Goal: Task Accomplishment & Management: Use online tool/utility

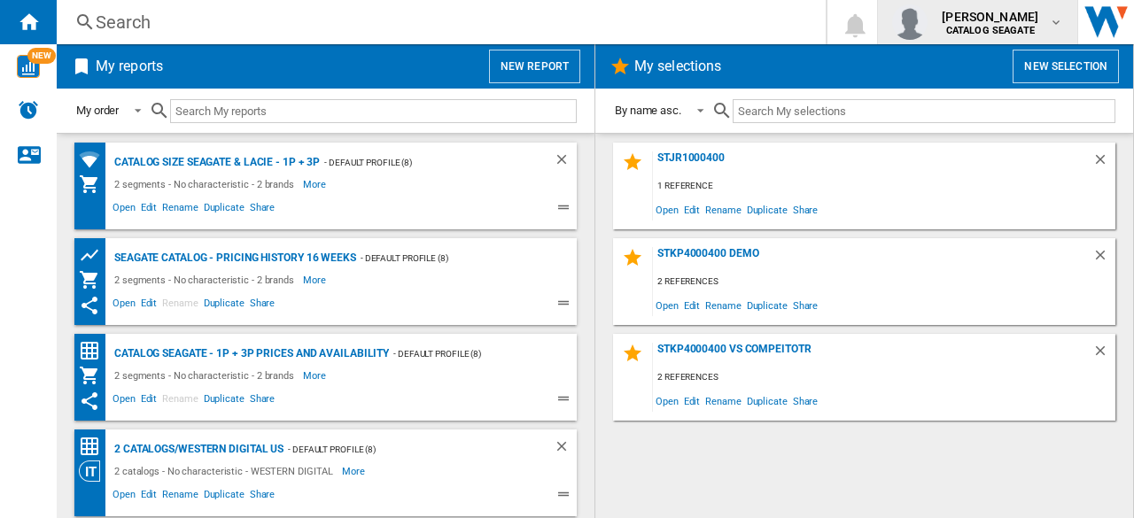
click at [1026, 24] on span "[PERSON_NAME]" at bounding box center [990, 17] width 97 height 18
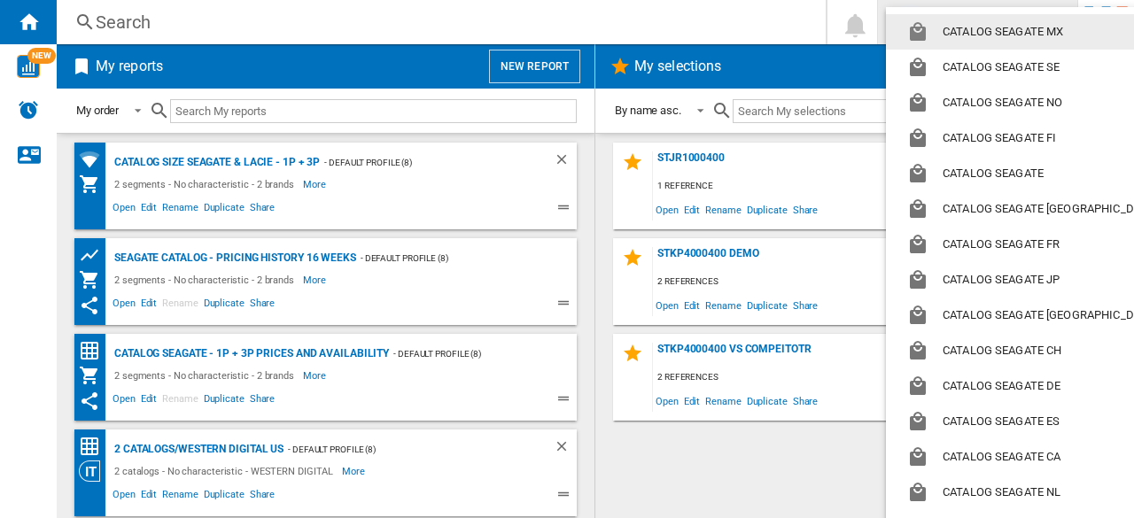
click at [1026, 24] on button "CATALOG SEAGATE MX" at bounding box center [1035, 31] width 299 height 35
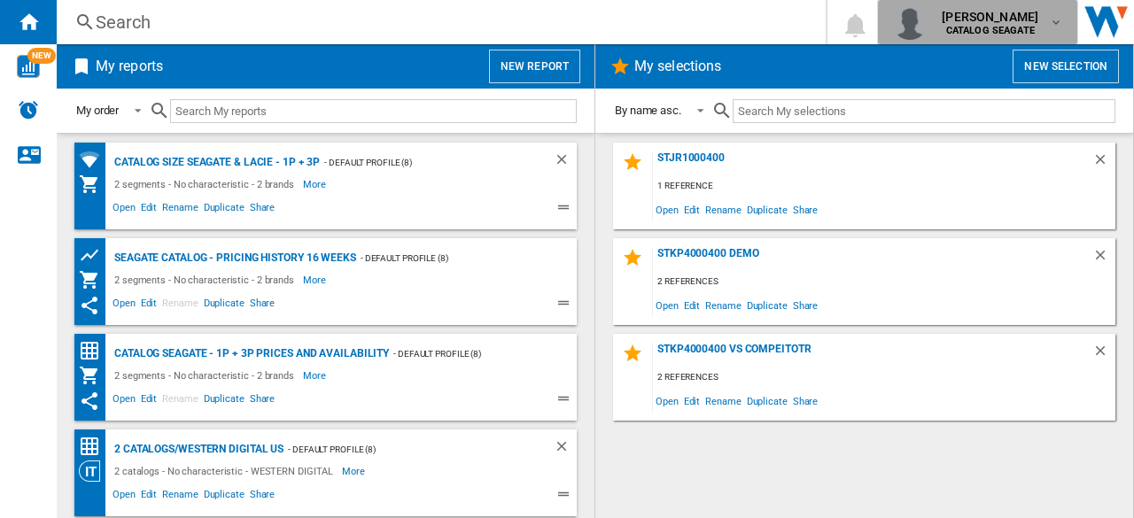
click at [1035, 25] on b "CATALOG SEAGATE" at bounding box center [990, 31] width 89 height 12
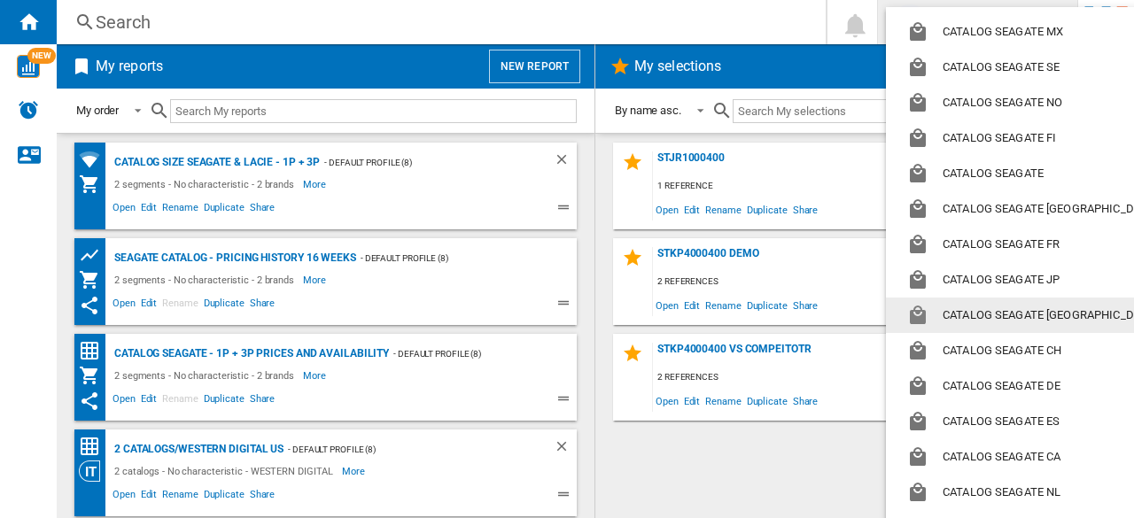
click at [543, 65] on md-backdrop at bounding box center [567, 259] width 1134 height 518
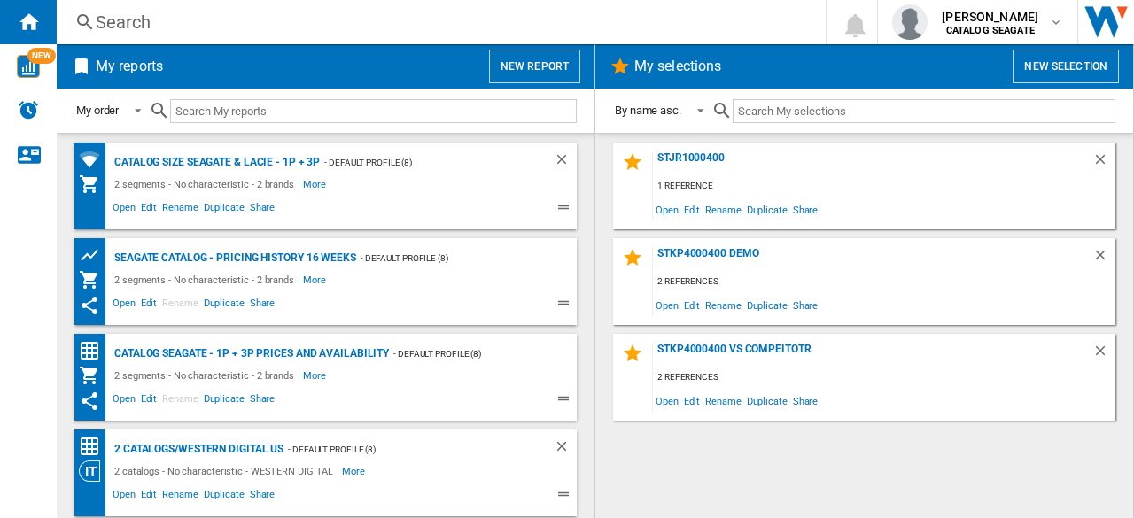
click at [543, 65] on button "New report" at bounding box center [534, 67] width 91 height 34
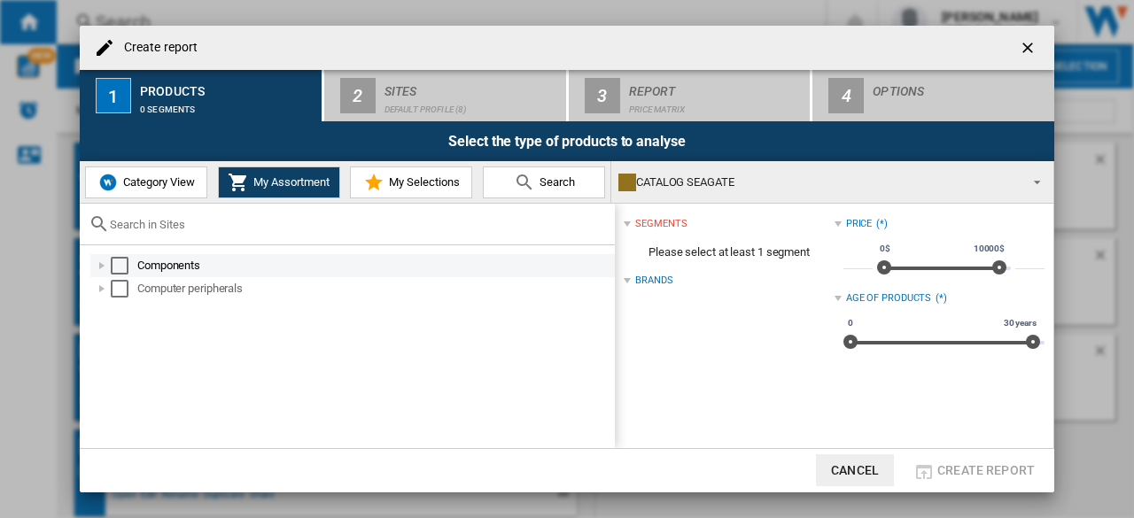
click at [116, 261] on div "Select" at bounding box center [120, 266] width 18 height 18
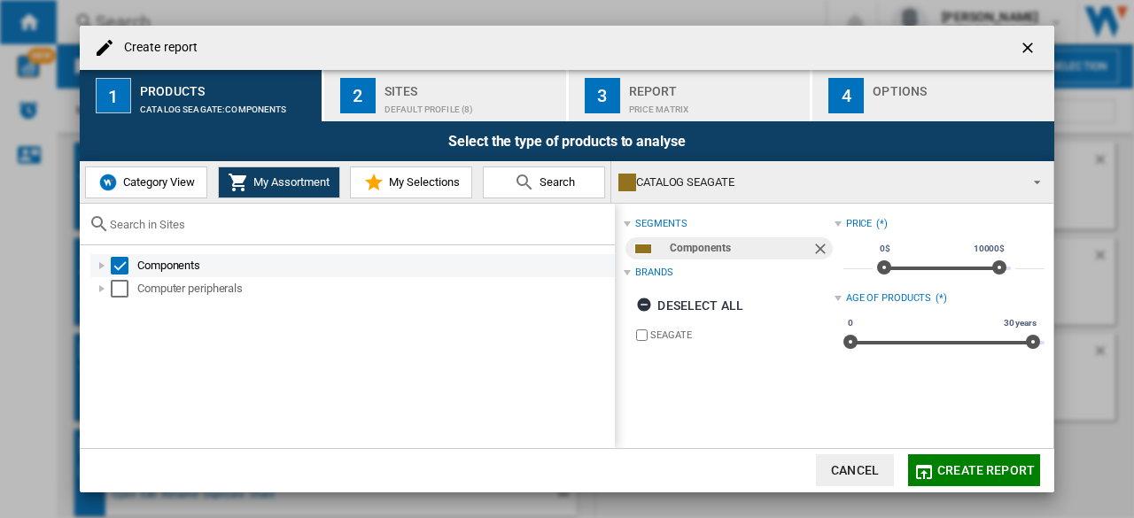
click at [105, 270] on div at bounding box center [102, 266] width 18 height 18
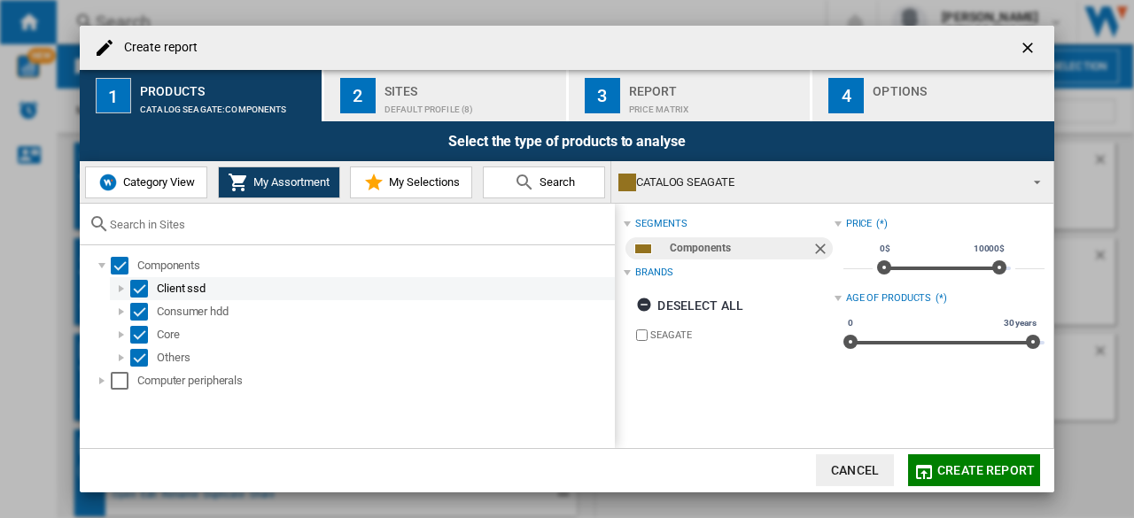
click at [127, 288] on div at bounding box center [121, 289] width 18 height 18
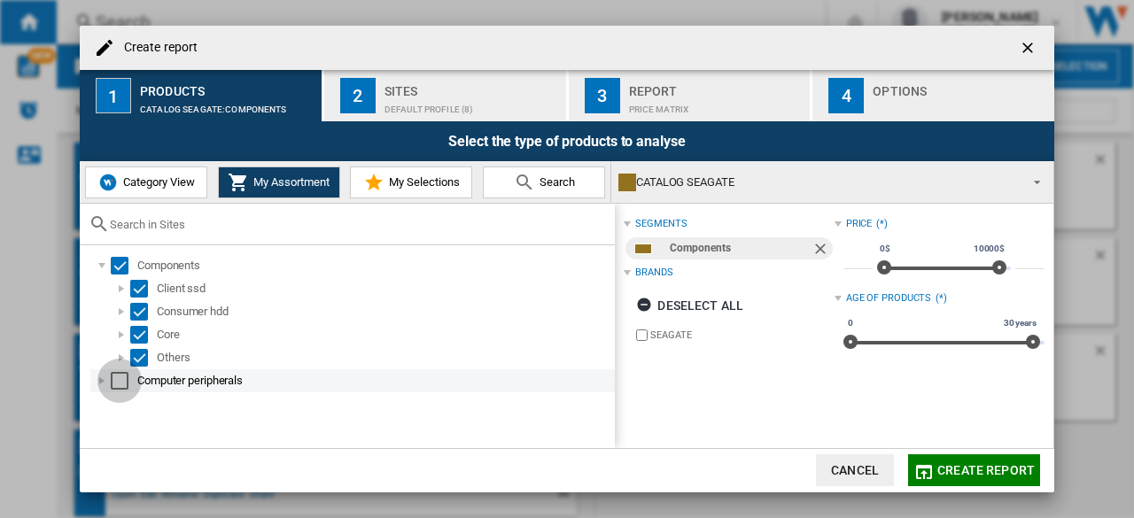
click at [118, 382] on div "Select" at bounding box center [120, 381] width 18 height 18
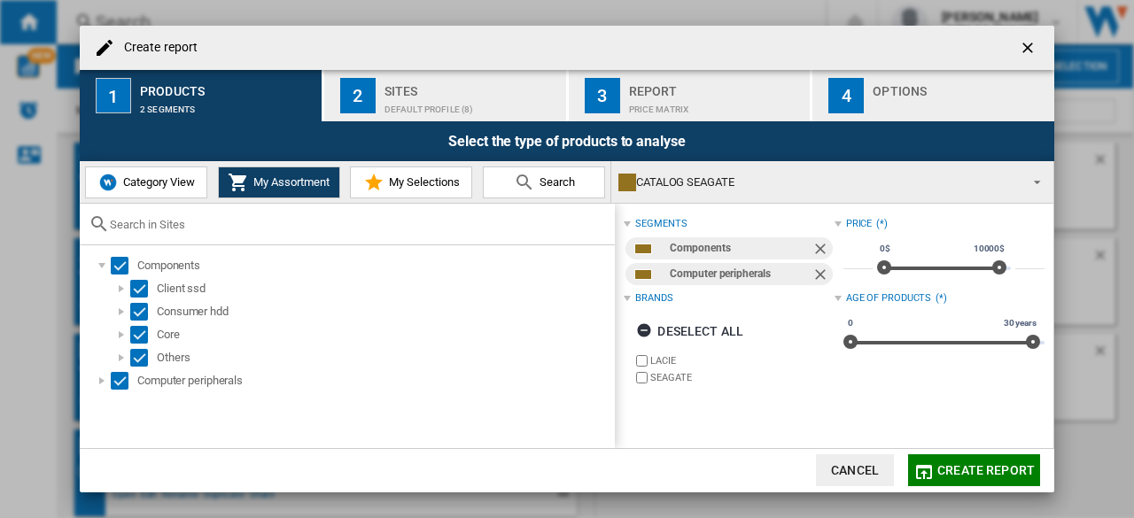
click at [992, 471] on span "Create report" at bounding box center [985, 470] width 97 height 14
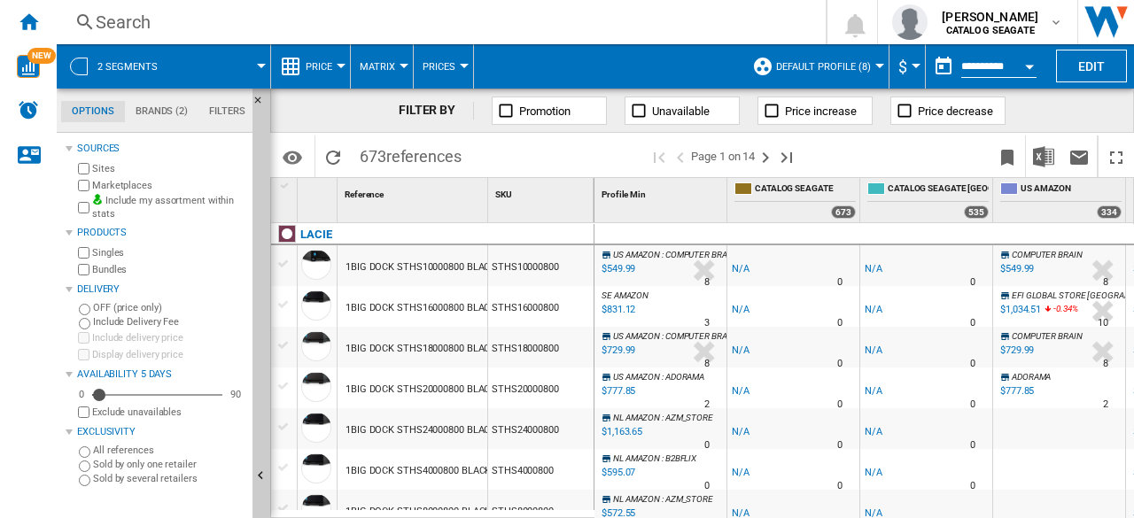
click at [186, 198] on label "Include my assortment within stats" at bounding box center [168, 207] width 153 height 27
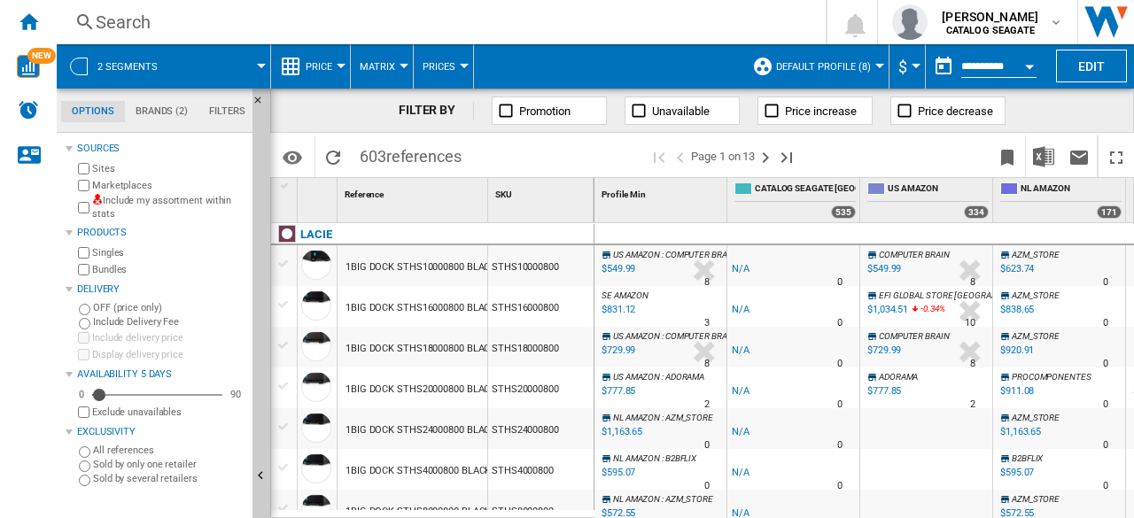
click at [869, 70] on button "Default profile (8)" at bounding box center [828, 66] width 104 height 44
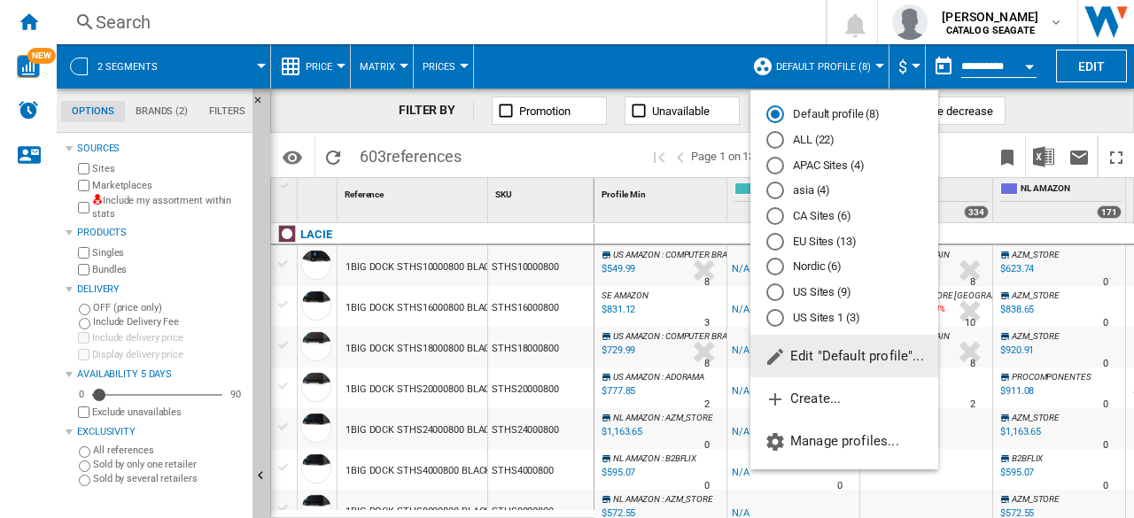
click at [884, 349] on button "Edit "Default profile"..." at bounding box center [844, 356] width 188 height 43
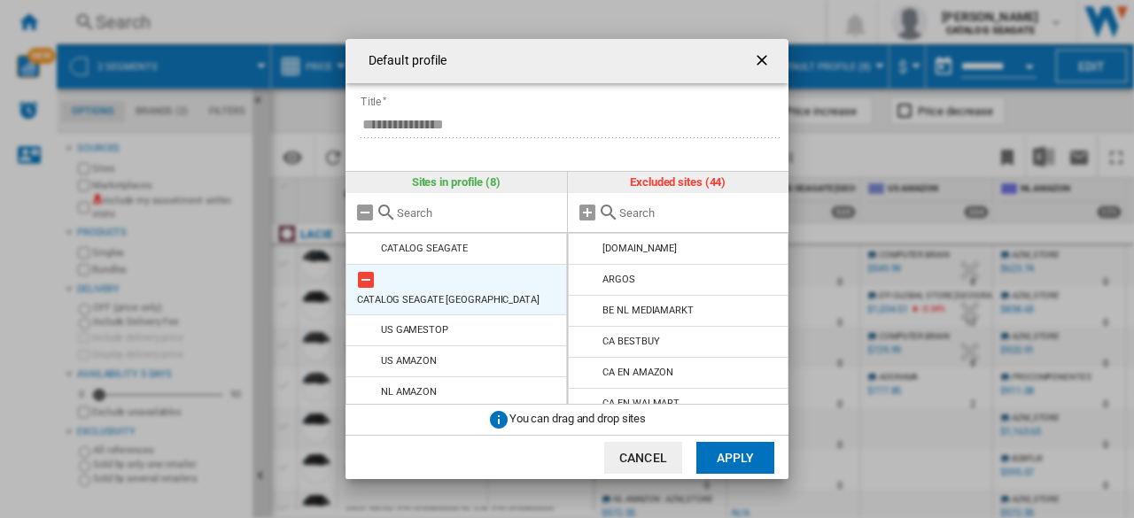
click at [373, 283] on md-icon at bounding box center [365, 279] width 21 height 21
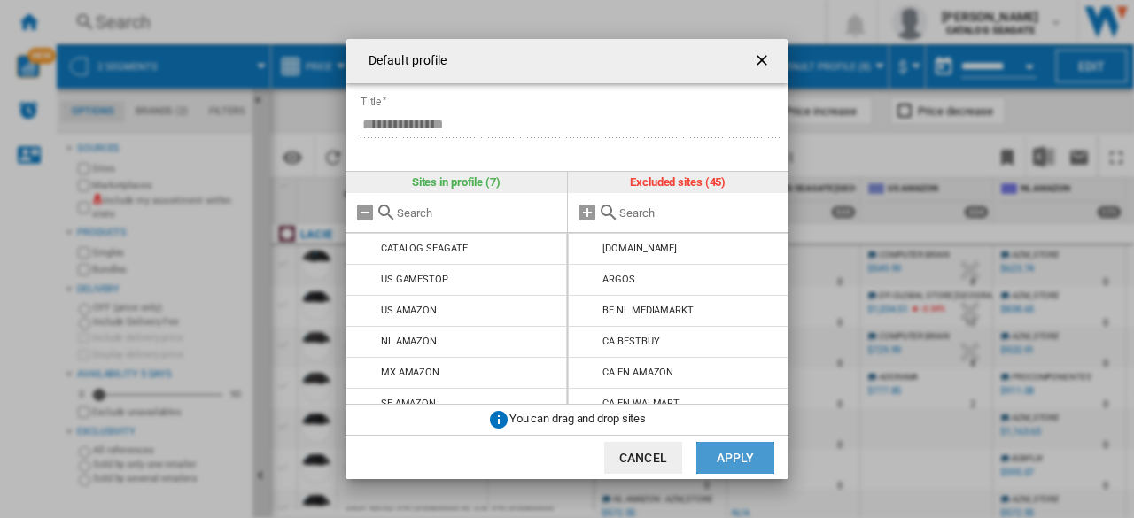
click at [733, 461] on button "Apply" at bounding box center [735, 458] width 78 height 32
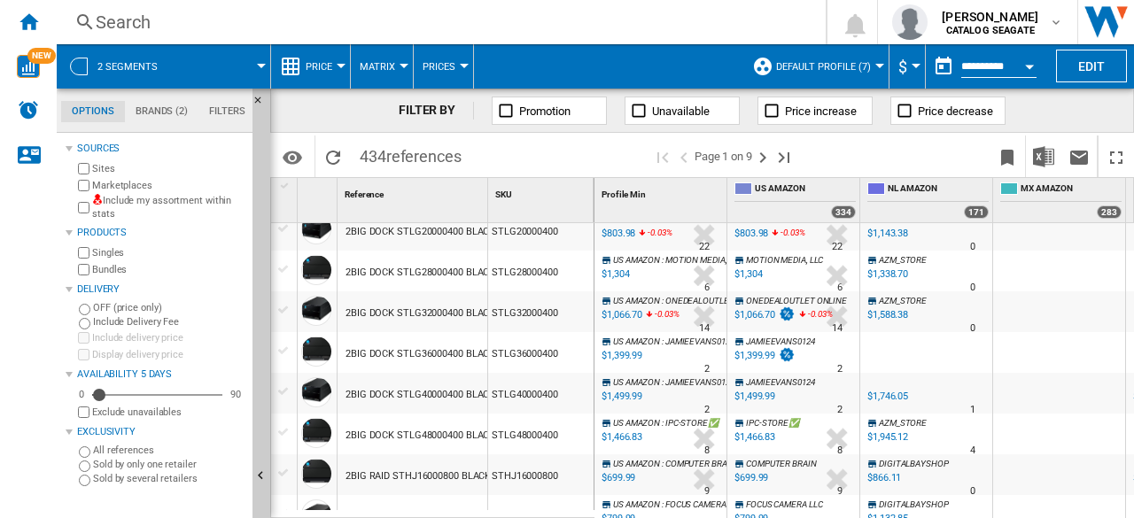
scroll to position [797, 0]
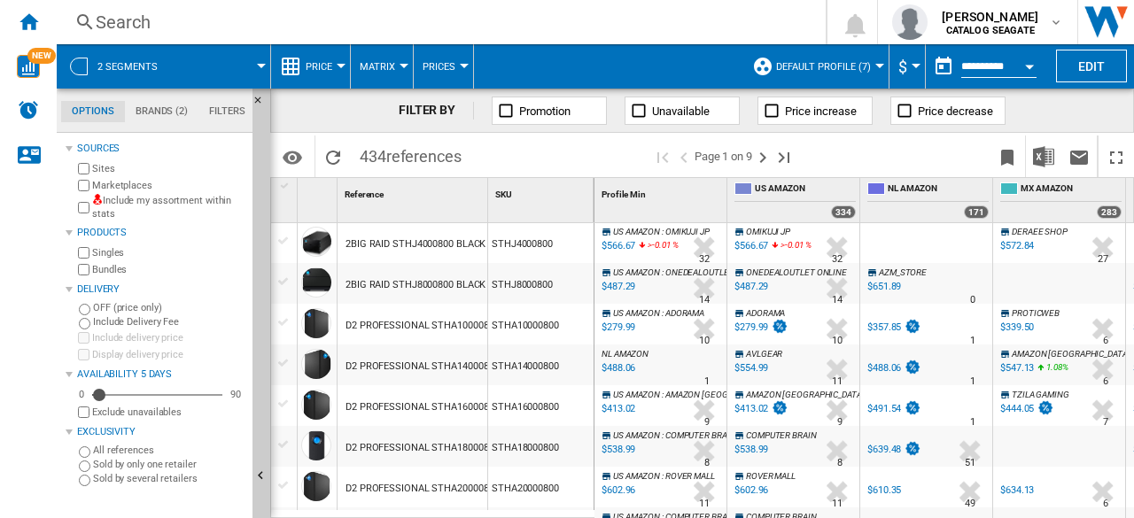
click at [124, 189] on label "Marketplaces" at bounding box center [168, 185] width 153 height 13
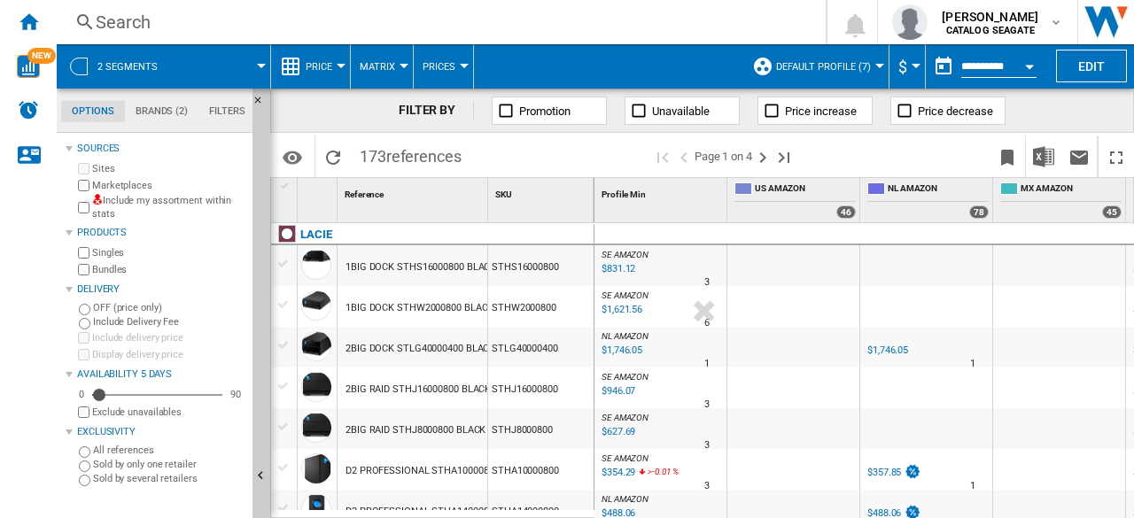
click at [120, 191] on label "Marketplaces" at bounding box center [168, 185] width 153 height 13
